Goal: Information Seeking & Learning: Learn about a topic

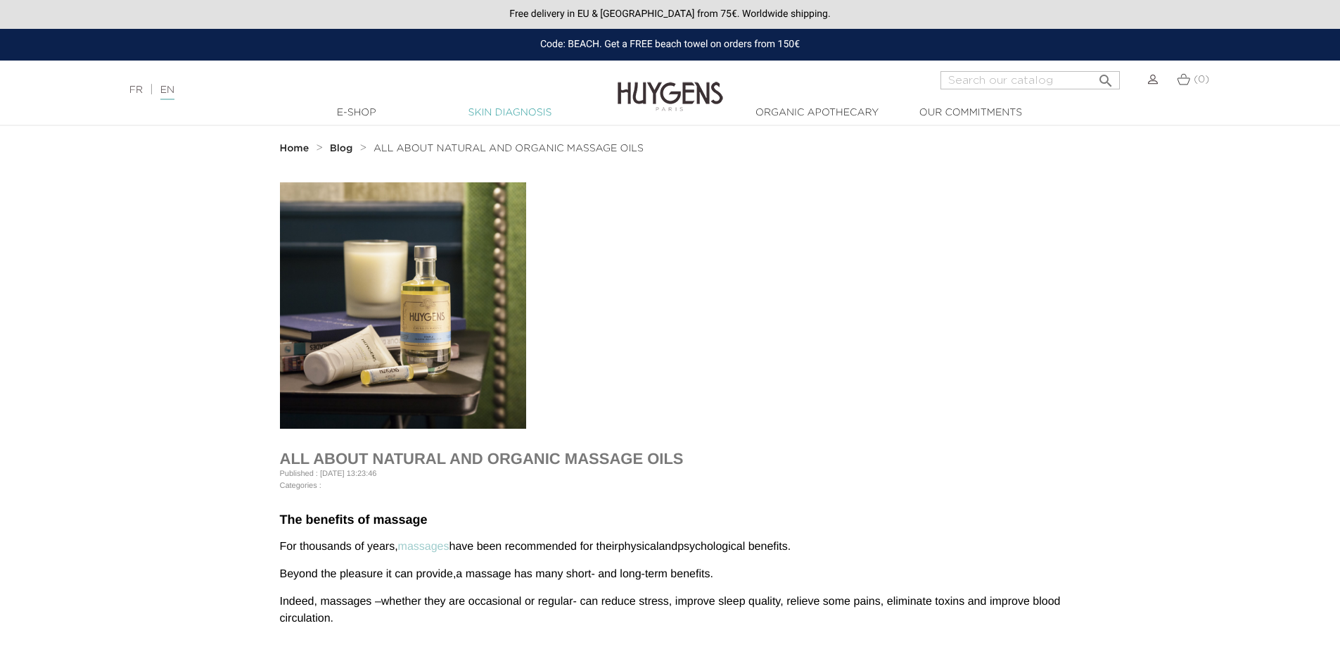
click at [511, 113] on link "Skin Diagnosis" at bounding box center [510, 113] width 141 height 15
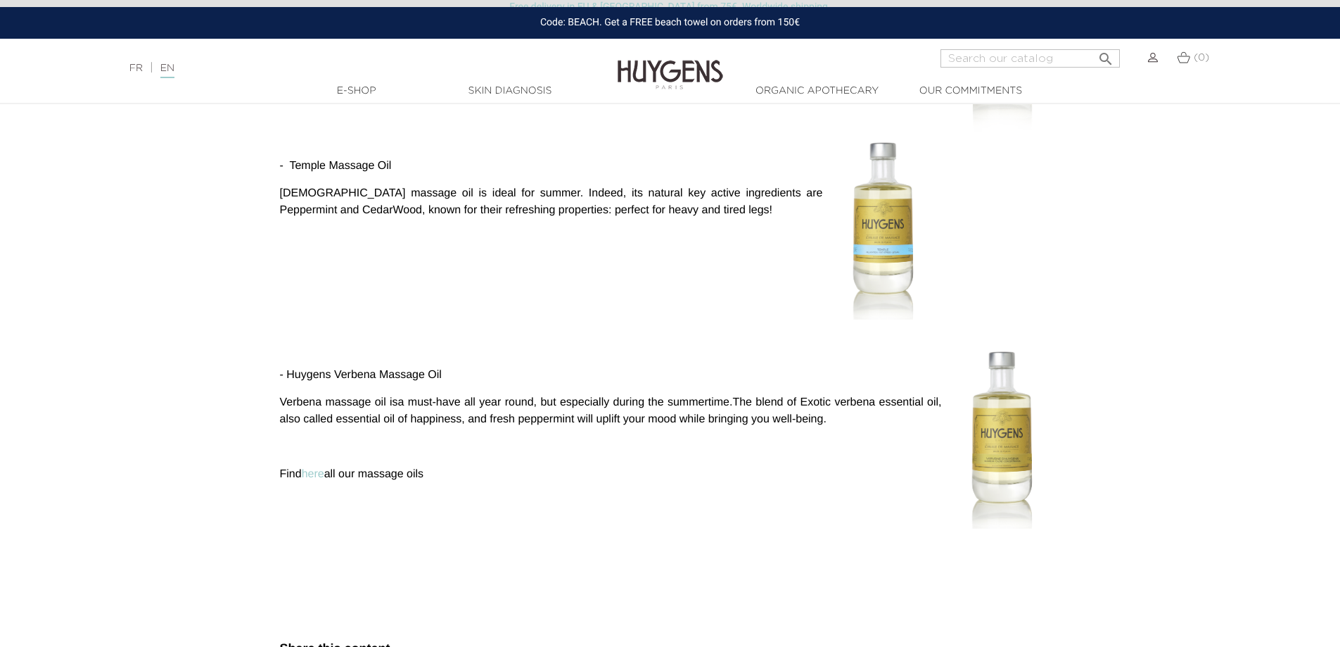
scroll to position [1548, 0]
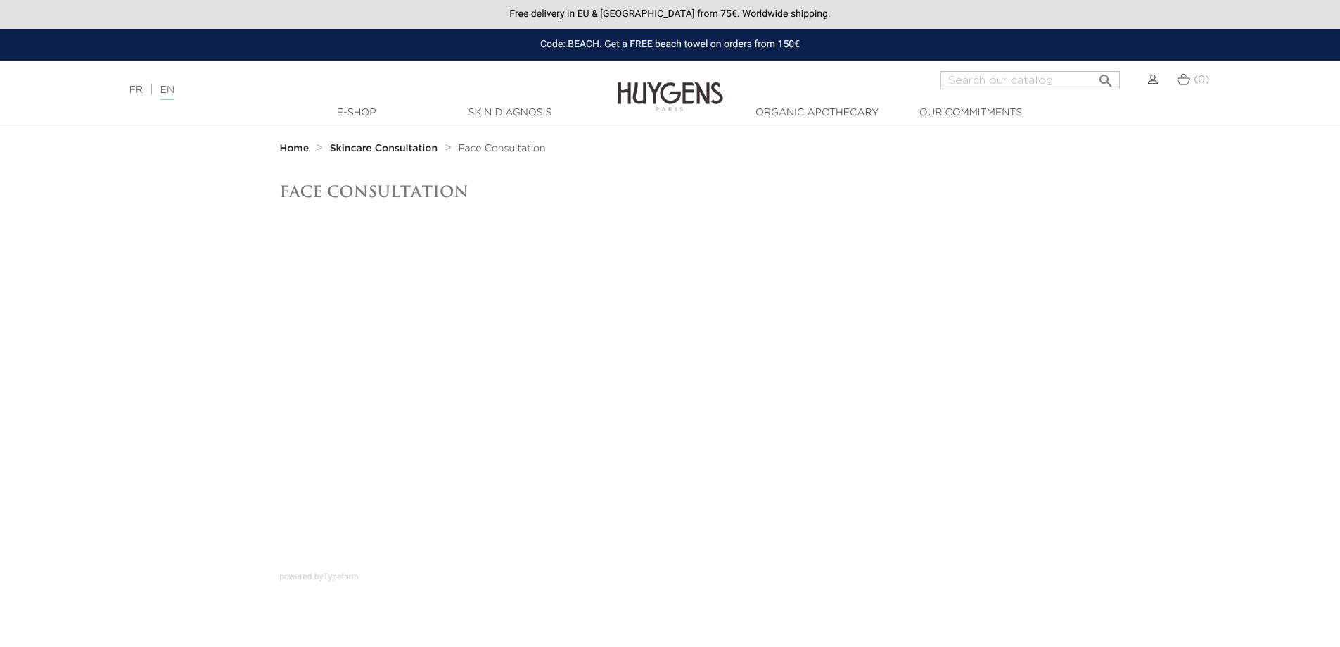
drag, startPoint x: 1122, startPoint y: 238, endPoint x: 1350, endPoint y: 52, distance: 294.1
click at [1125, 233] on section "Face Consultation powered by Typeform" at bounding box center [670, 382] width 1340 height 400
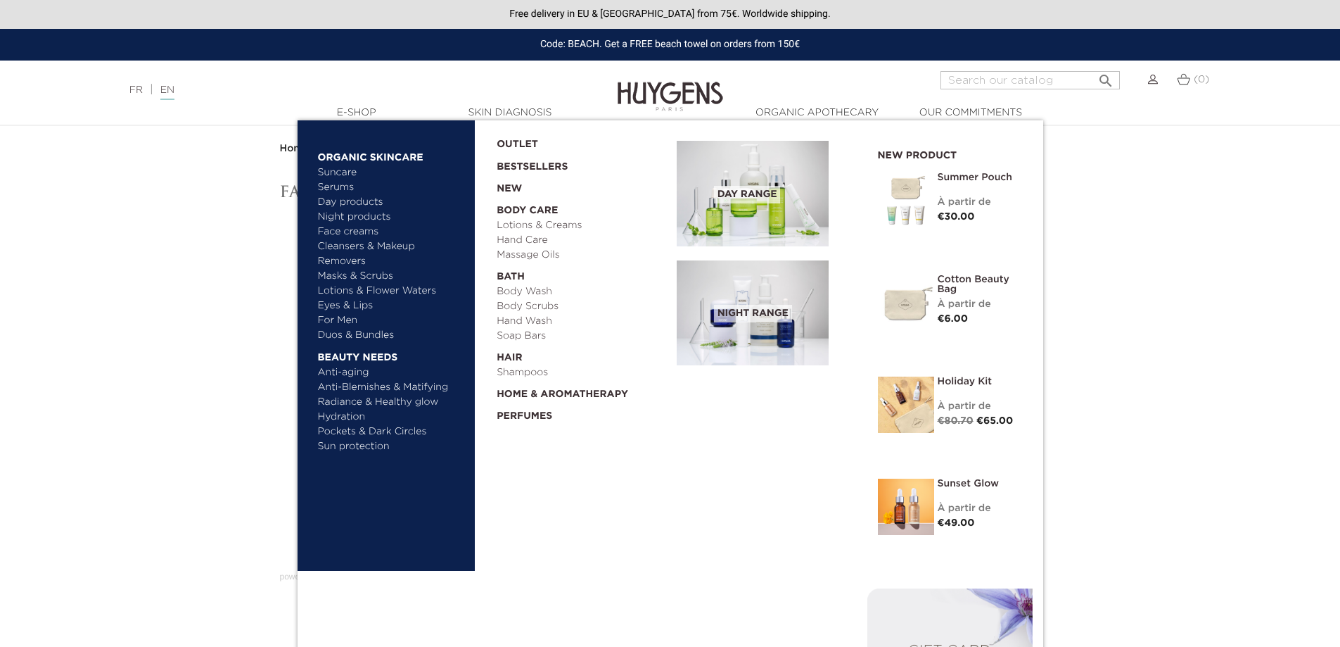
click at [357, 231] on link "Face creams" at bounding box center [391, 231] width 147 height 15
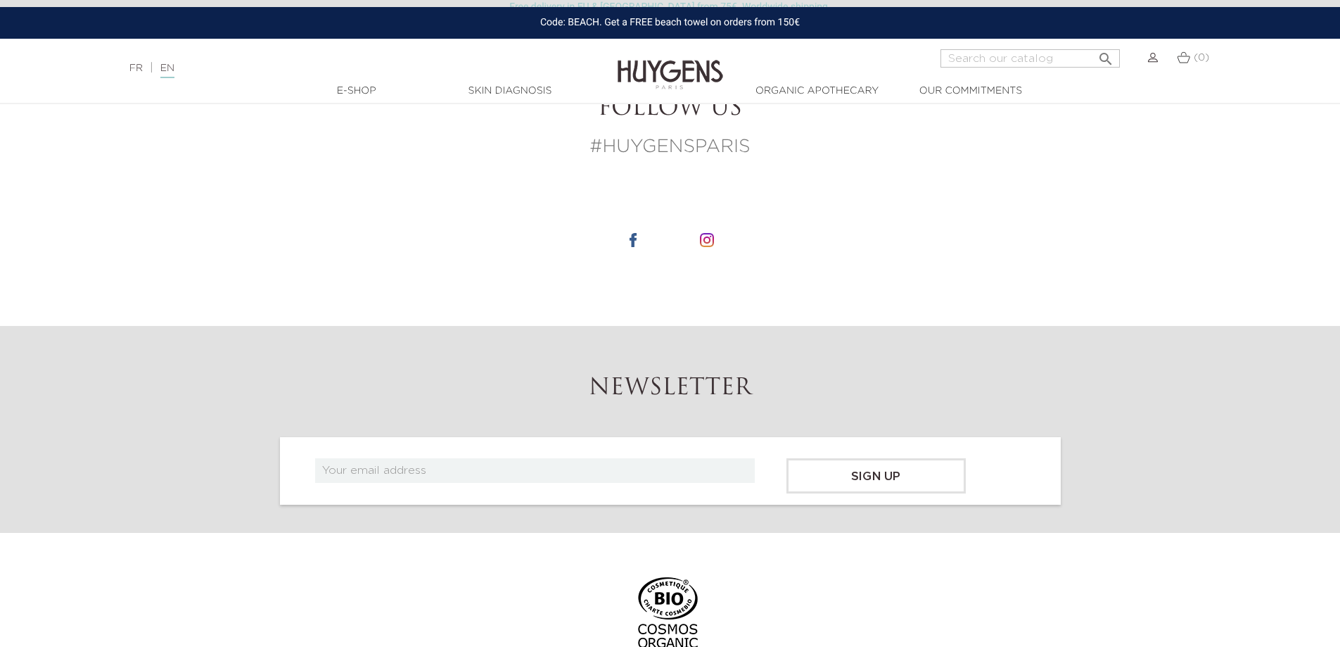
scroll to position [3026, 0]
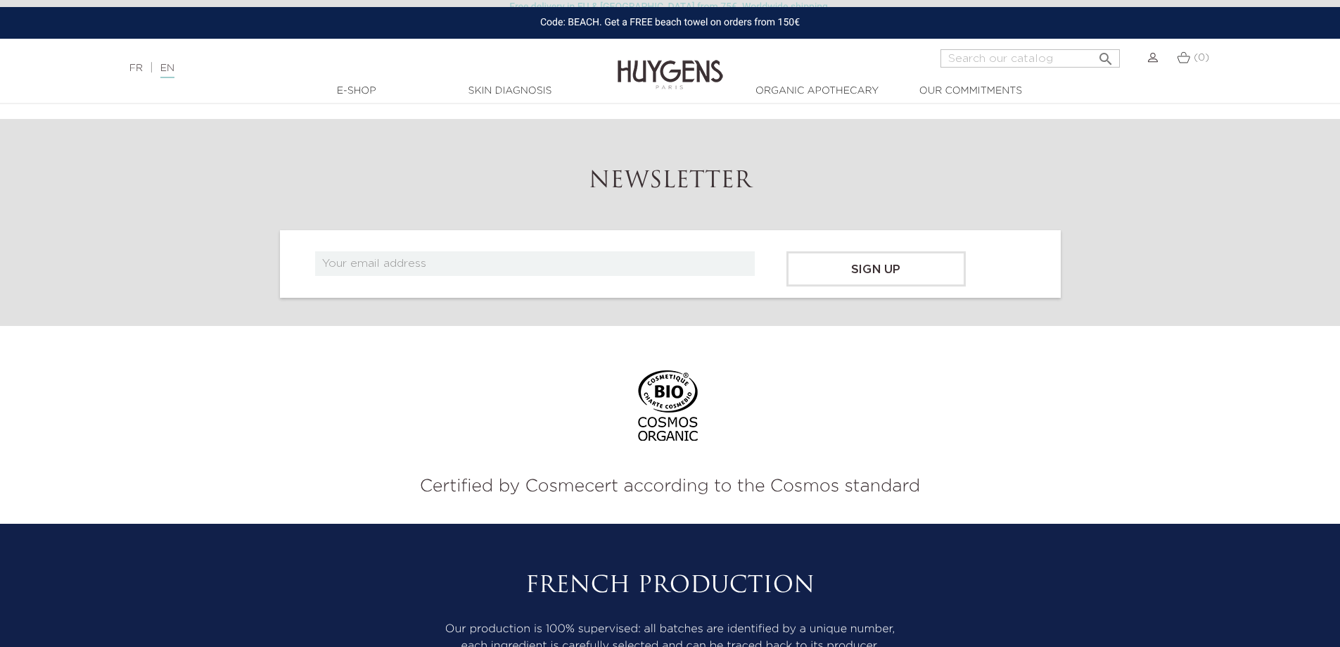
drag, startPoint x: 64, startPoint y: 340, endPoint x: 1048, endPoint y: 222, distance: 990.7
click at [70, 334] on section "Certified by Cosmecert according to the Cosmos standard" at bounding box center [670, 425] width 1340 height 198
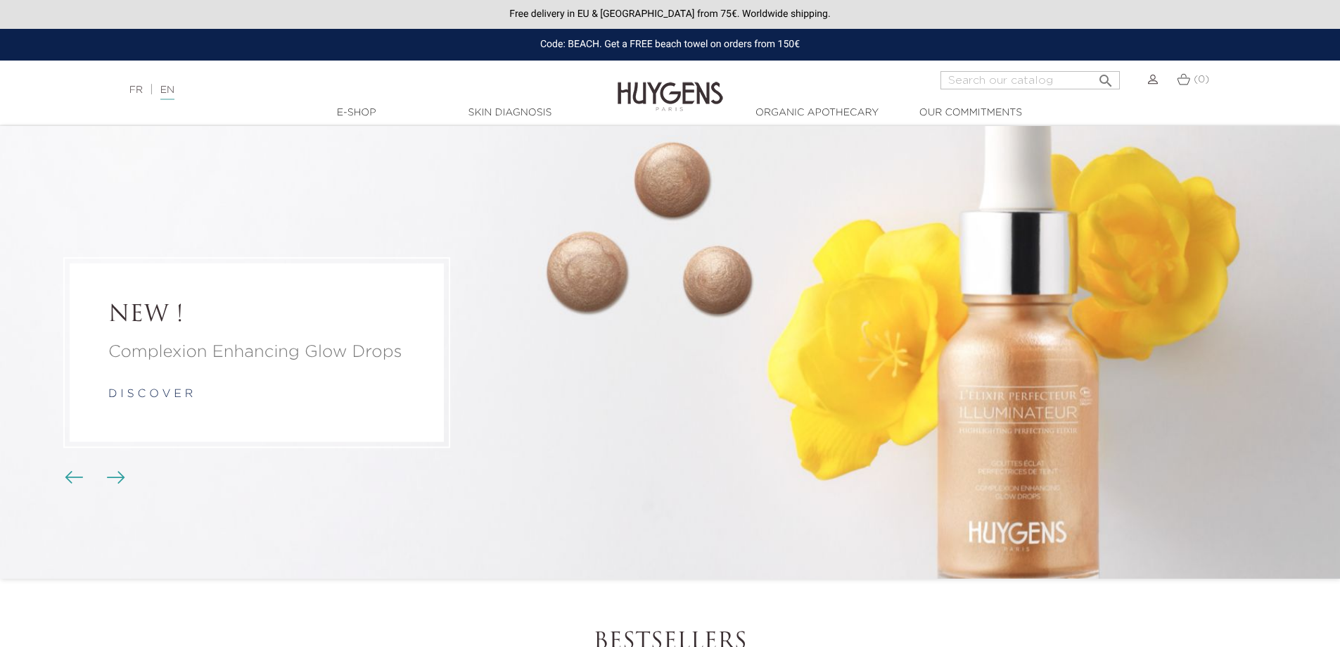
drag, startPoint x: 155, startPoint y: 8, endPoint x: 156, endPoint y: 1, distance: 7.2
click at [155, 8] on div "Free delivery in EU & [GEOGRAPHIC_DATA] from 75€. Worldwide shipping." at bounding box center [670, 14] width 1340 height 29
